Goal: Task Accomplishment & Management: Manage account settings

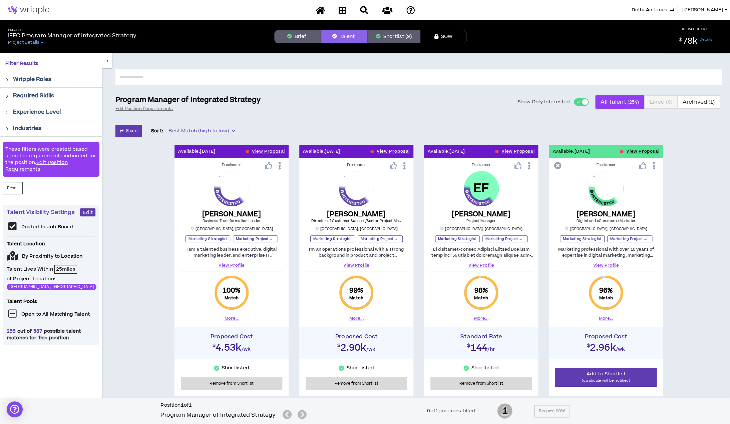
click at [297, 36] on button "Brief" at bounding box center [297, 36] width 47 height 13
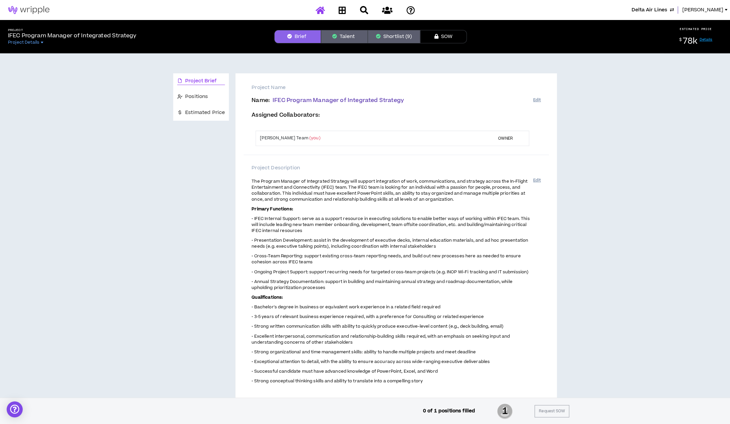
click at [322, 11] on icon at bounding box center [319, 10] width 9 height 8
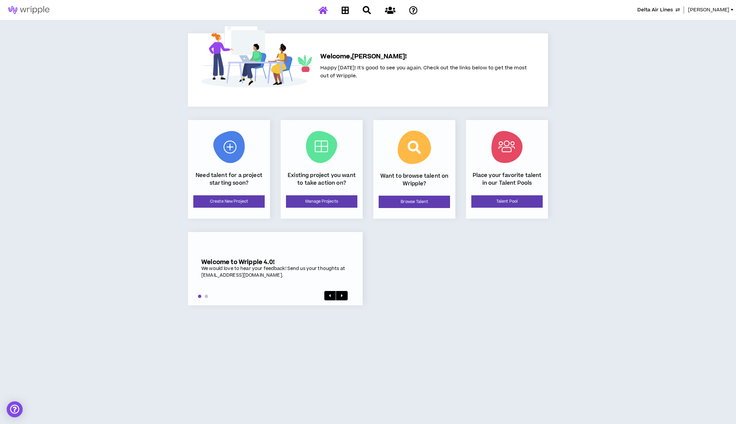
click at [654, 8] on span "Delta Air Lines" at bounding box center [656, 9] width 36 height 7
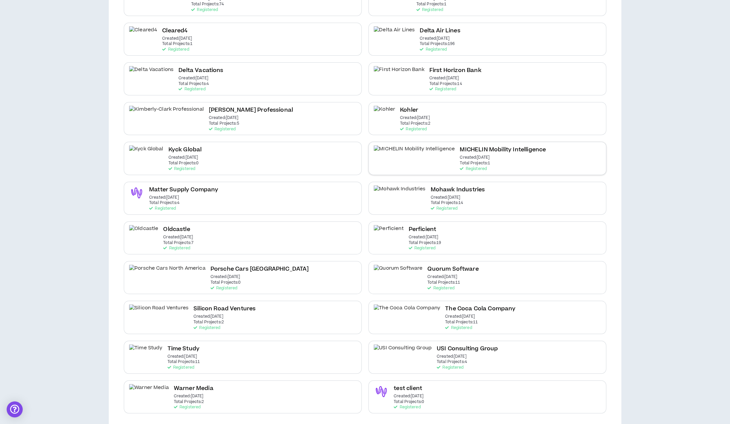
scroll to position [144, 0]
click at [452, 318] on div "The Coca Cola Company Created: [DATE] Total Projects: 11 Registered" at bounding box center [480, 316] width 70 height 26
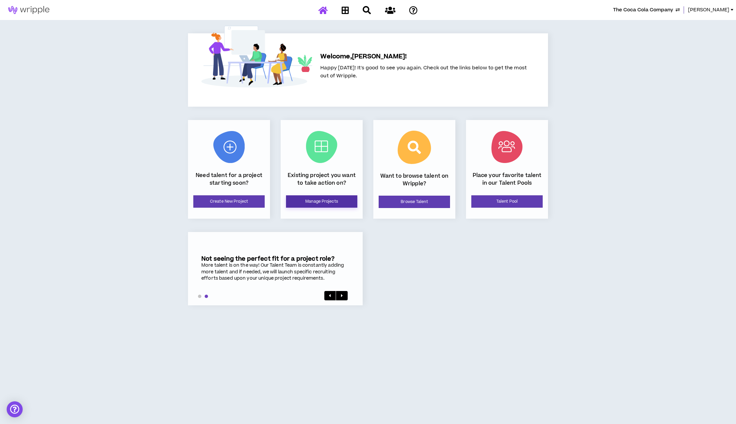
click at [329, 202] on link "Manage Projects" at bounding box center [321, 201] width 71 height 12
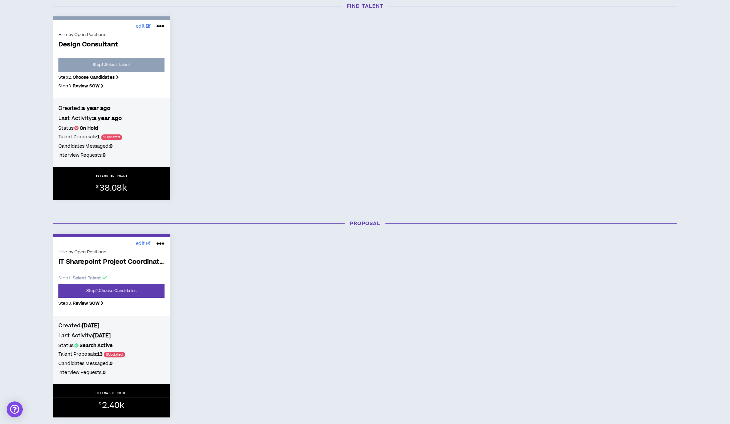
scroll to position [178, 0]
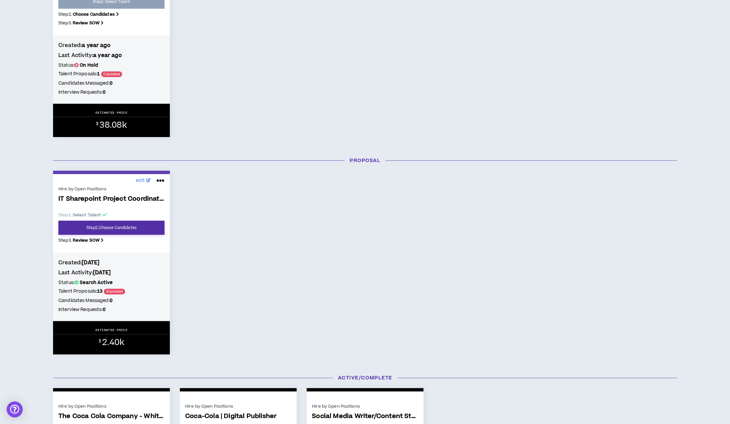
click at [133, 229] on link "Step 2 . Choose Candidates" at bounding box center [111, 228] width 106 height 14
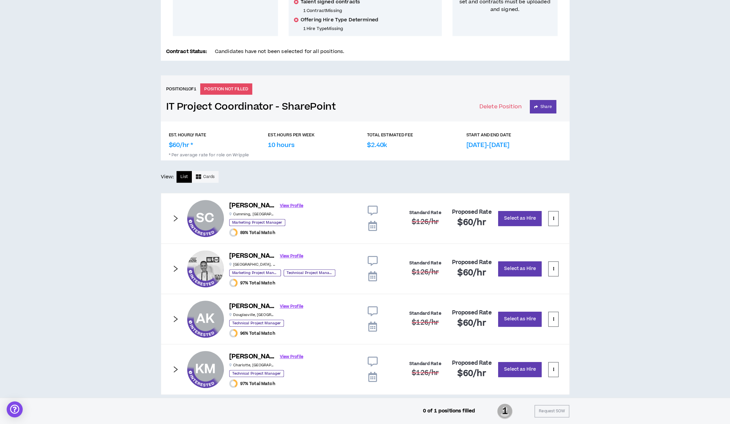
scroll to position [208, 0]
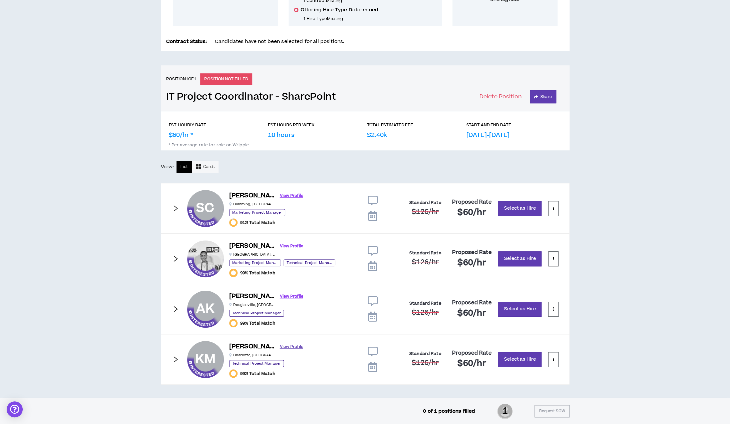
click at [280, 346] on link "View Profile" at bounding box center [291, 347] width 23 height 12
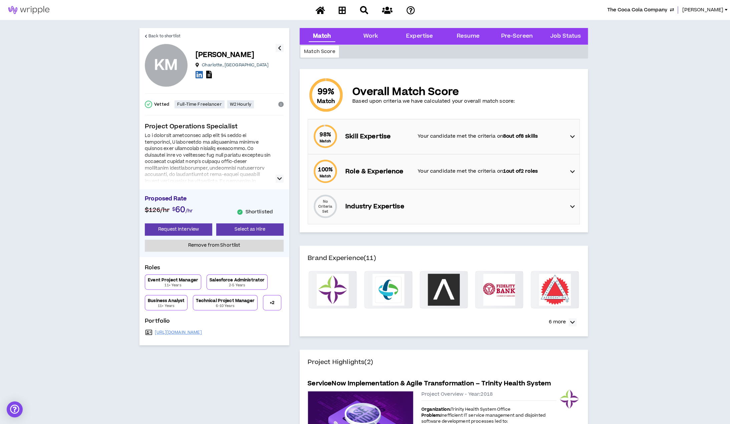
click at [209, 74] on icon at bounding box center [209, 75] width 6 height 8
click at [278, 178] on icon "button" at bounding box center [279, 179] width 5 height 8
click at [175, 36] on span "Back to shortlist" at bounding box center [164, 36] width 32 height 6
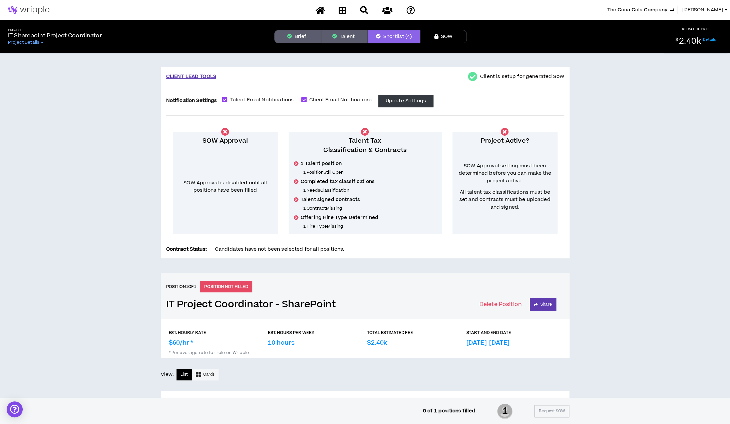
click at [716, 13] on span "[PERSON_NAME]" at bounding box center [702, 9] width 41 height 7
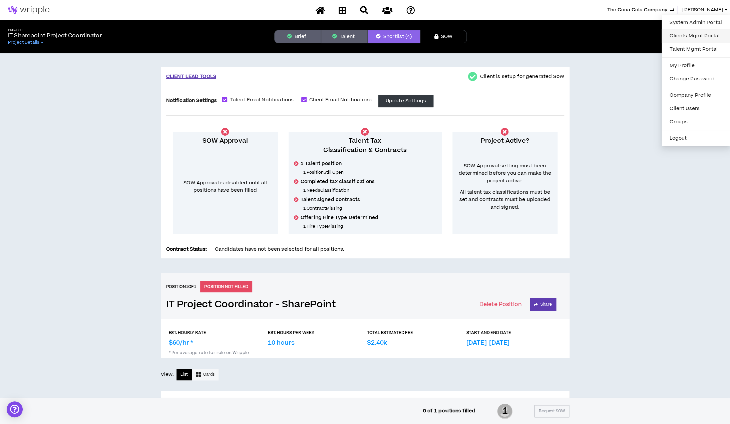
click at [704, 38] on link "Clients Mgmt Portal" at bounding box center [695, 36] width 60 height 10
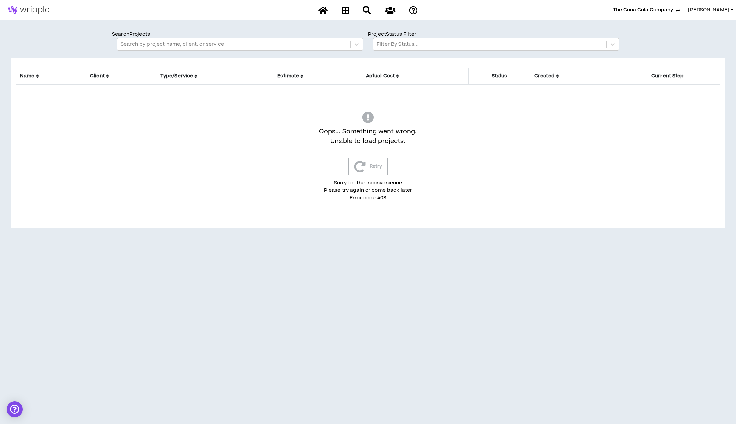
click at [715, 9] on span "[PERSON_NAME]" at bounding box center [708, 9] width 41 height 7
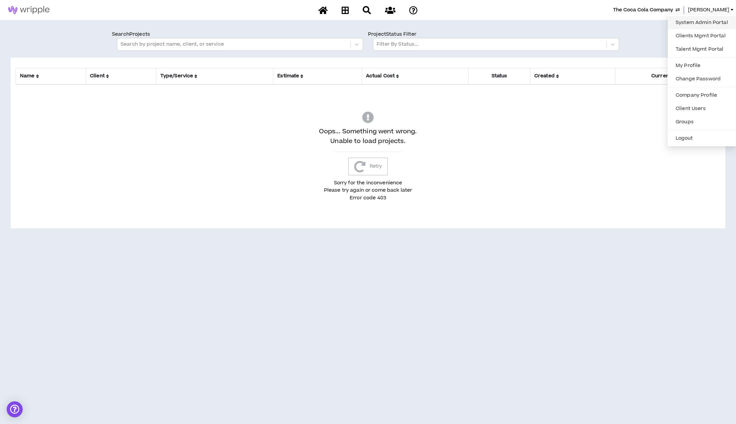
click at [709, 21] on link "System Admin Portal" at bounding box center [702, 23] width 60 height 10
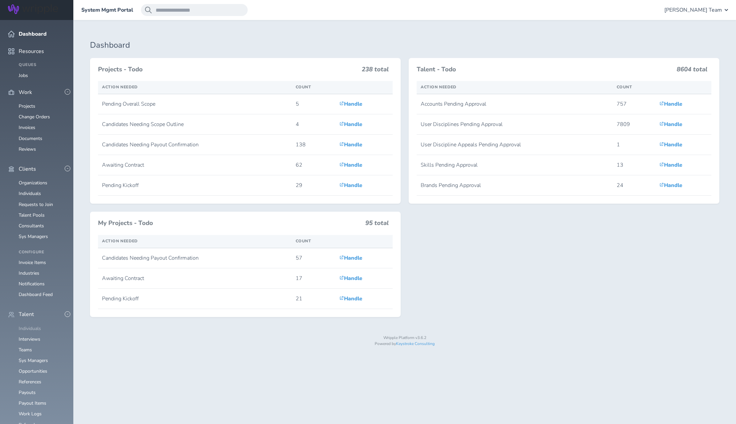
click at [34, 325] on link "Individuals" at bounding box center [30, 328] width 22 height 6
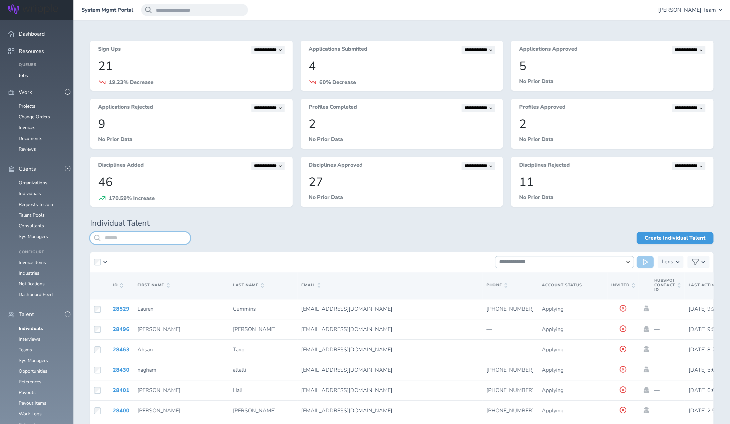
click at [144, 242] on input "search" at bounding box center [140, 238] width 100 height 12
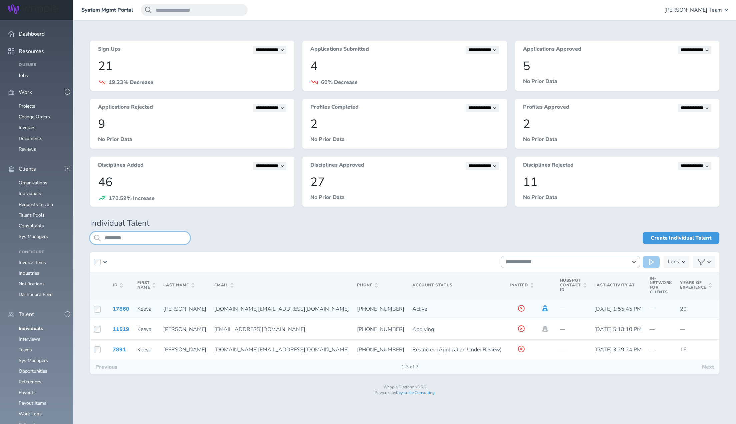
type input "********"
click at [542, 308] on icon at bounding box center [544, 308] width 5 height 6
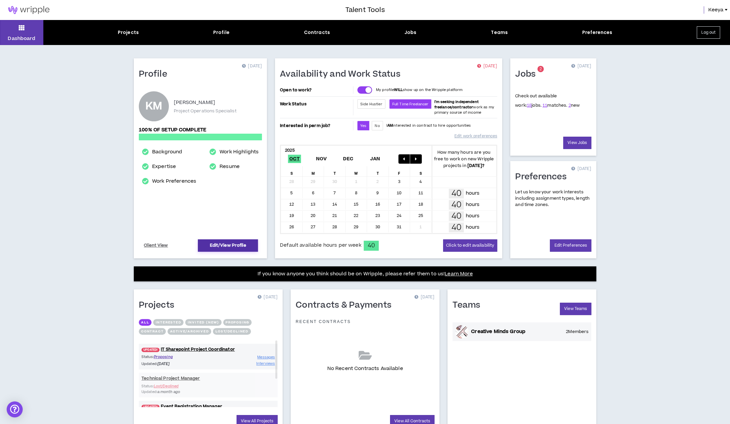
click at [206, 242] on link "Edit/View Profile" at bounding box center [228, 245] width 60 height 12
select select "*"
select select "US"
select select "*******"
select select "*"
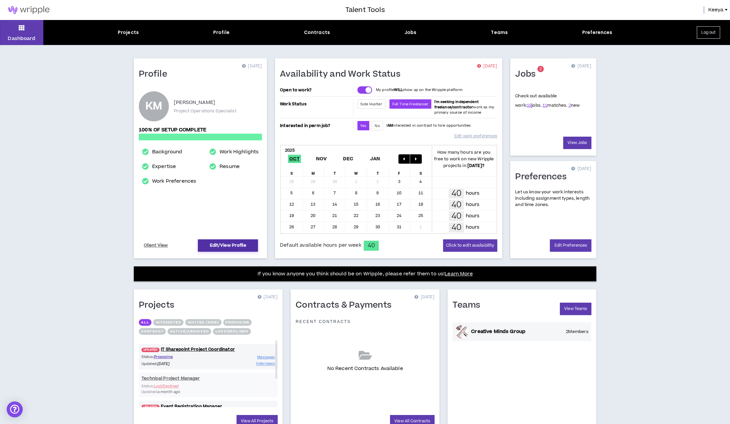
select select "**********"
select select "*****"
select select "**********"
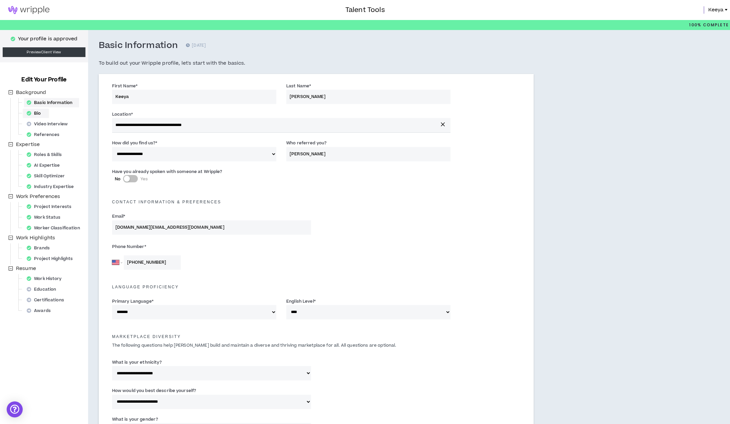
click at [40, 114] on div "Bio" at bounding box center [36, 113] width 24 height 9
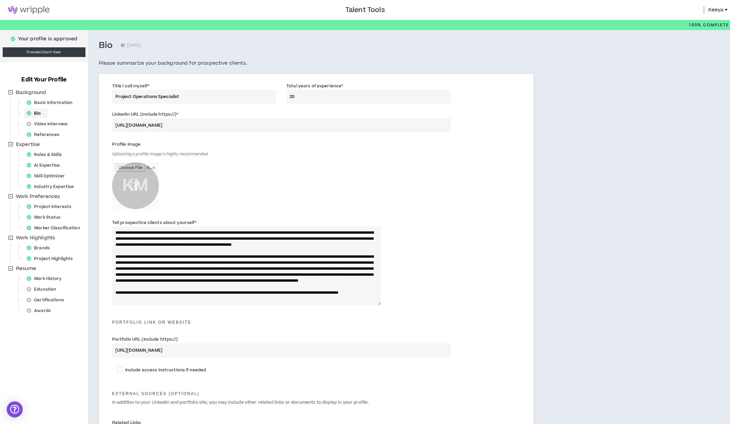
click at [714, 10] on span "Keeya" at bounding box center [715, 9] width 15 height 7
click at [696, 64] on button "Logout" at bounding box center [697, 66] width 57 height 10
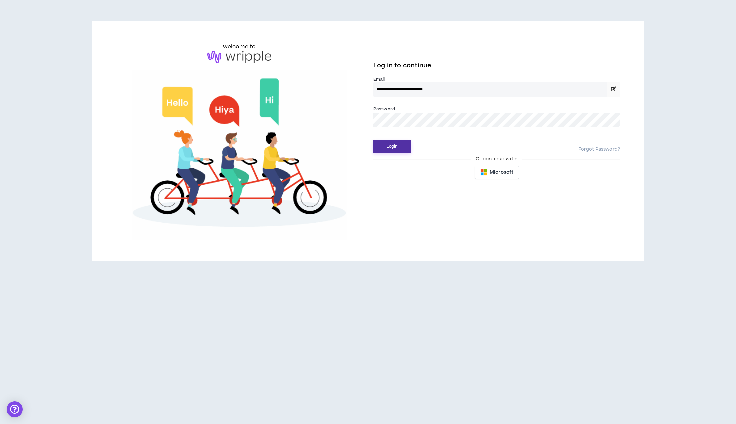
click at [400, 144] on button "Login" at bounding box center [391, 146] width 37 height 12
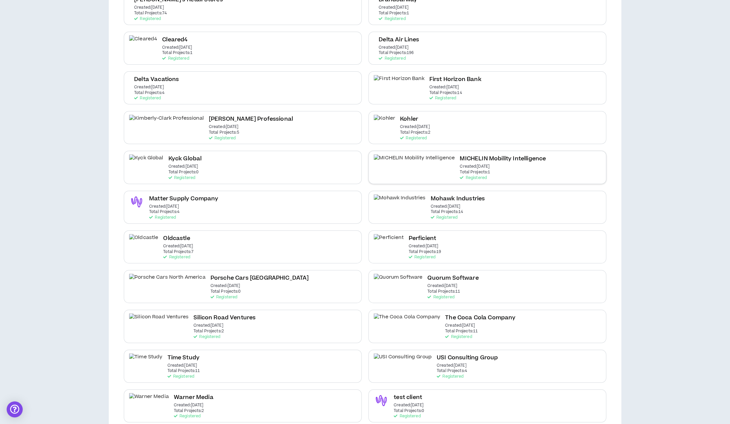
scroll to position [144, 0]
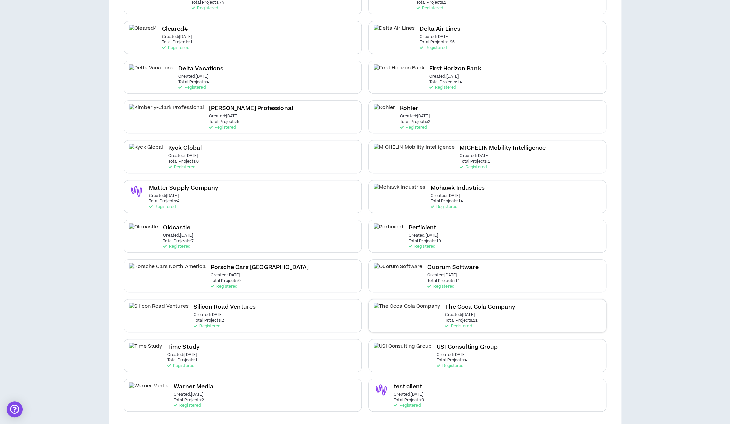
click at [445, 309] on h2 "The Coca Cola Company" at bounding box center [480, 307] width 70 height 9
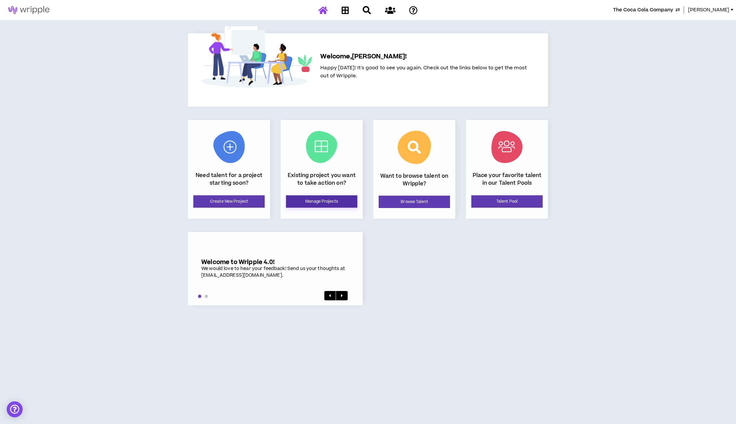
click at [321, 200] on link "Manage Projects" at bounding box center [321, 201] width 71 height 12
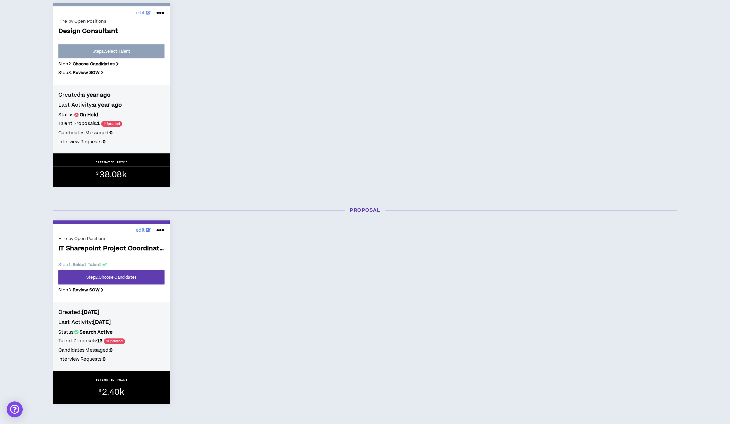
scroll to position [178, 0]
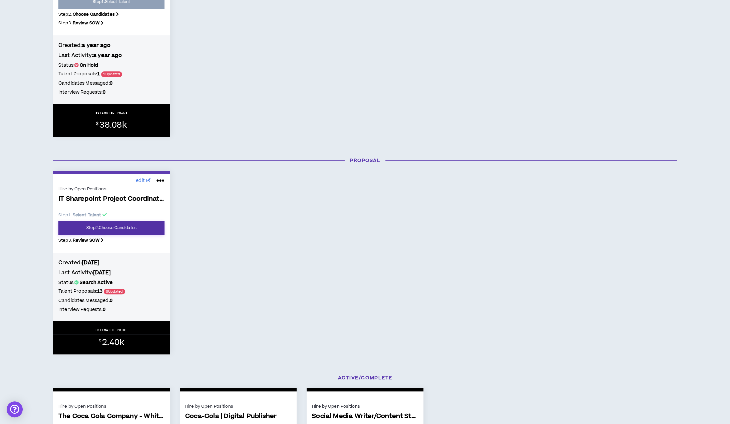
click at [136, 230] on link "Step 2 . Choose Candidates" at bounding box center [111, 228] width 106 height 14
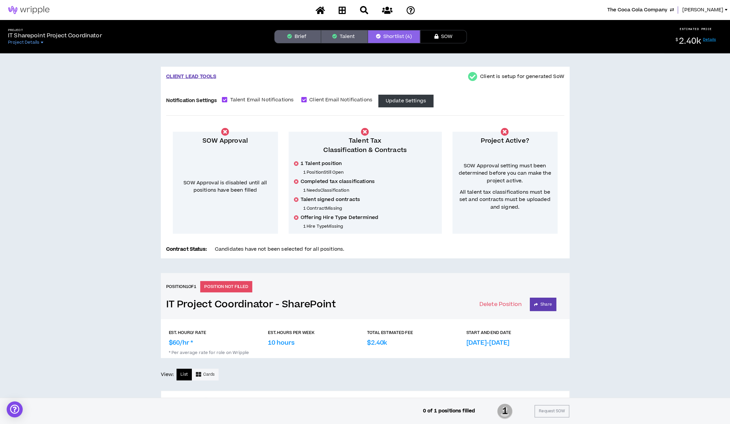
click at [296, 38] on button "Brief" at bounding box center [297, 36] width 47 height 13
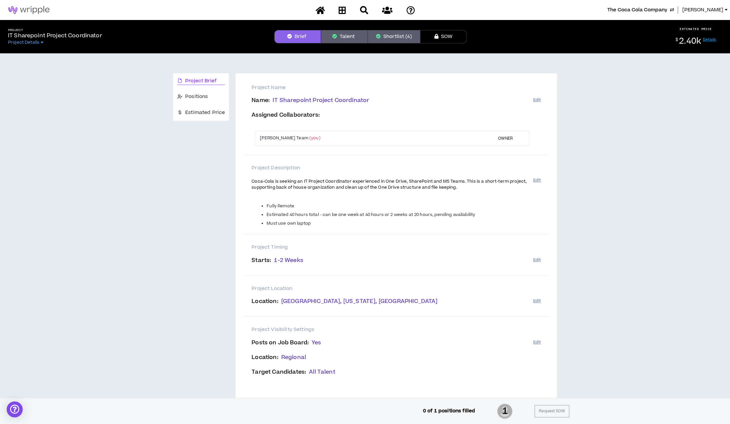
click at [315, 218] on ul "Fully Remote Estimated 40 hours total - can be one week at 40 hours or 2 weeks …" at bounding box center [391, 214] width 281 height 23
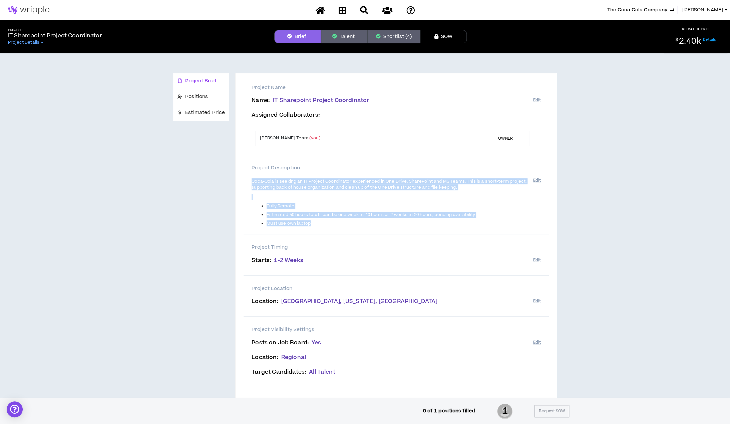
drag, startPoint x: 313, startPoint y: 224, endPoint x: 246, endPoint y: 183, distance: 78.7
click at [246, 183] on div "Project Description Coca-Cola is seeking an IT Project Coordinator experienced …" at bounding box center [395, 195] width 305 height 80
drag, startPoint x: 246, startPoint y: 183, endPoint x: 264, endPoint y: 181, distance: 18.1
copy span "Coca-Cola is seeking an IT Project Coordinator experienced in One Drive, ShareP…"
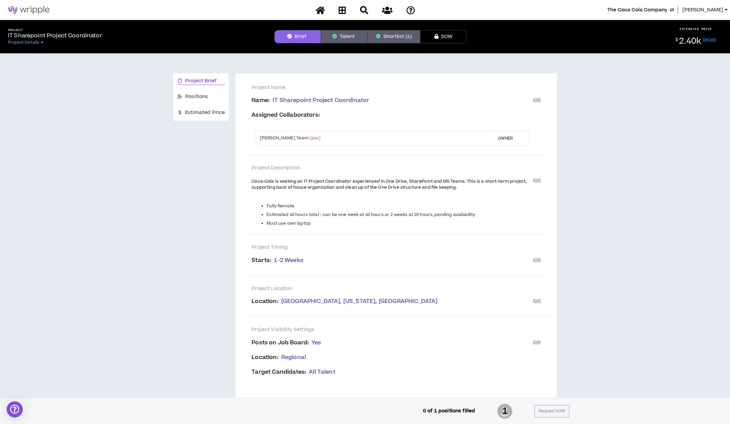
click at [698, 13] on span "[PERSON_NAME]" at bounding box center [702, 9] width 41 height 7
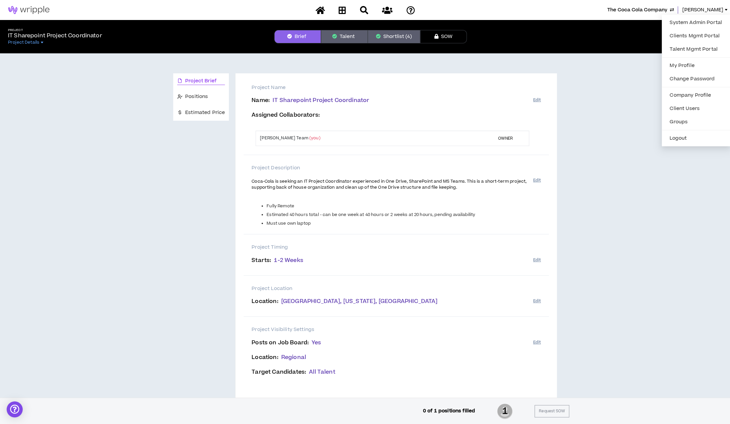
click at [634, 147] on div "Project Brief Positions Estimated Price Project Name Name : IT Sharepoint Proje…" at bounding box center [365, 239] width 724 height 372
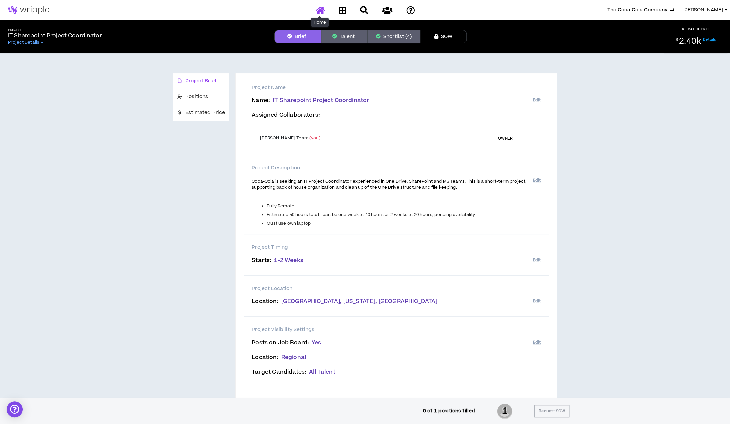
click at [320, 11] on icon at bounding box center [319, 10] width 9 height 8
